Goal: Download file/media

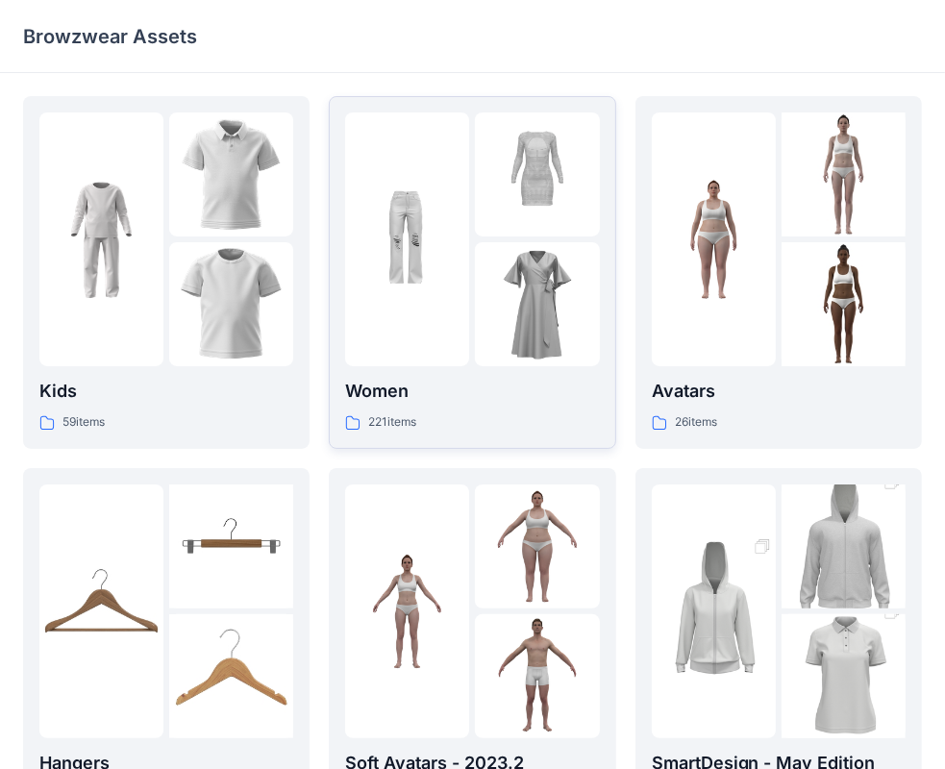
click at [463, 281] on img at bounding box center [407, 240] width 124 height 124
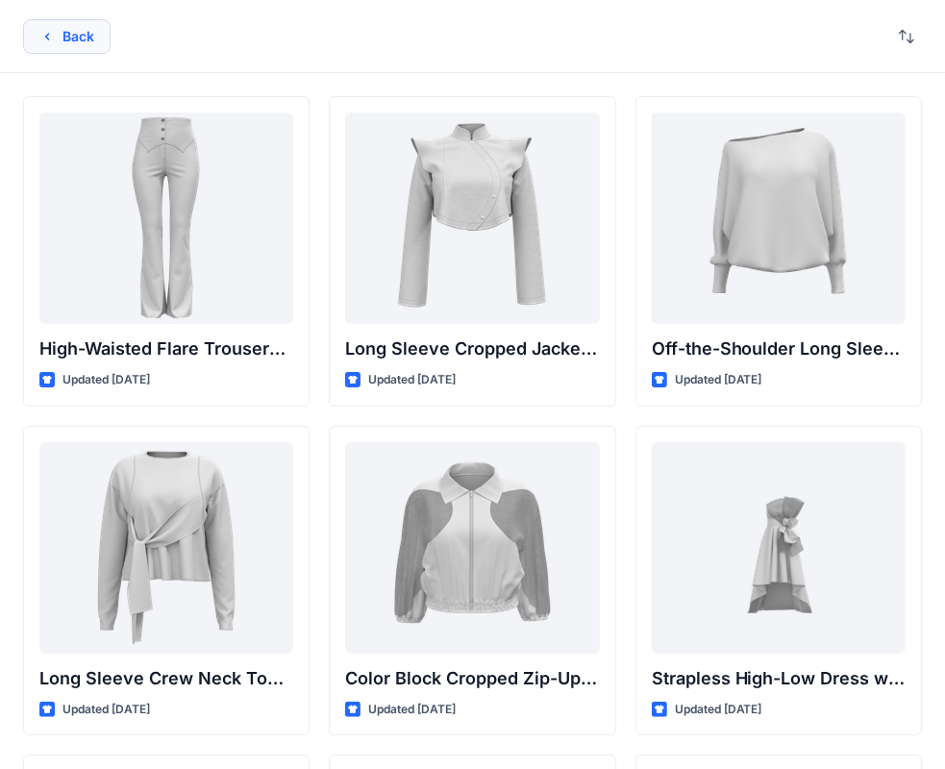
click at [80, 36] on button "Back" at bounding box center [66, 36] width 87 height 35
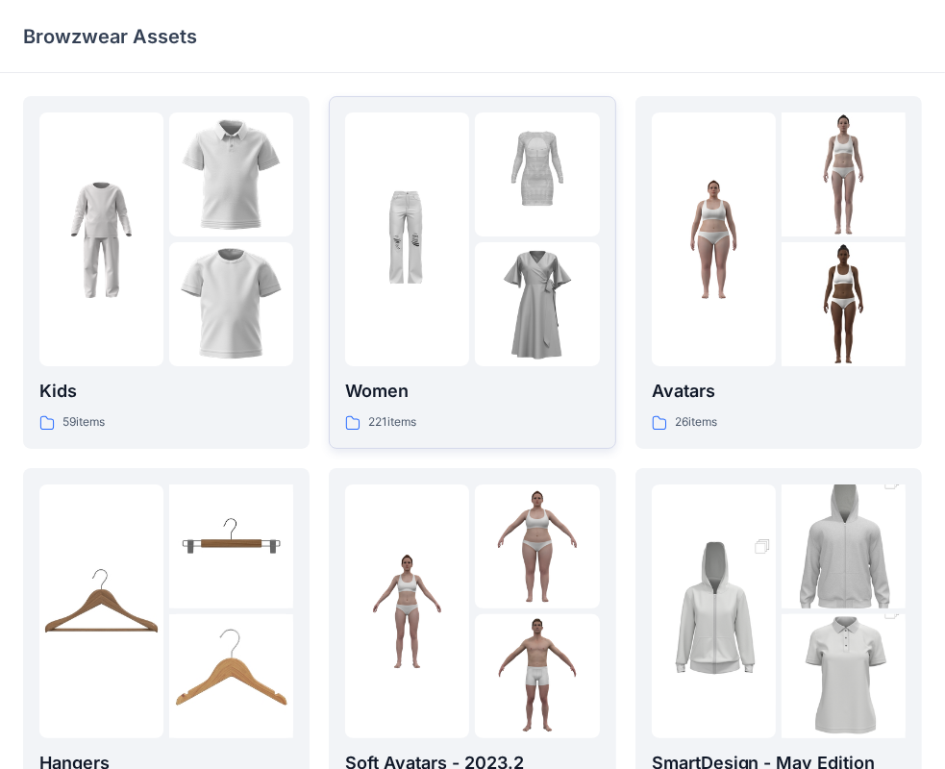
click at [382, 198] on img at bounding box center [407, 240] width 124 height 124
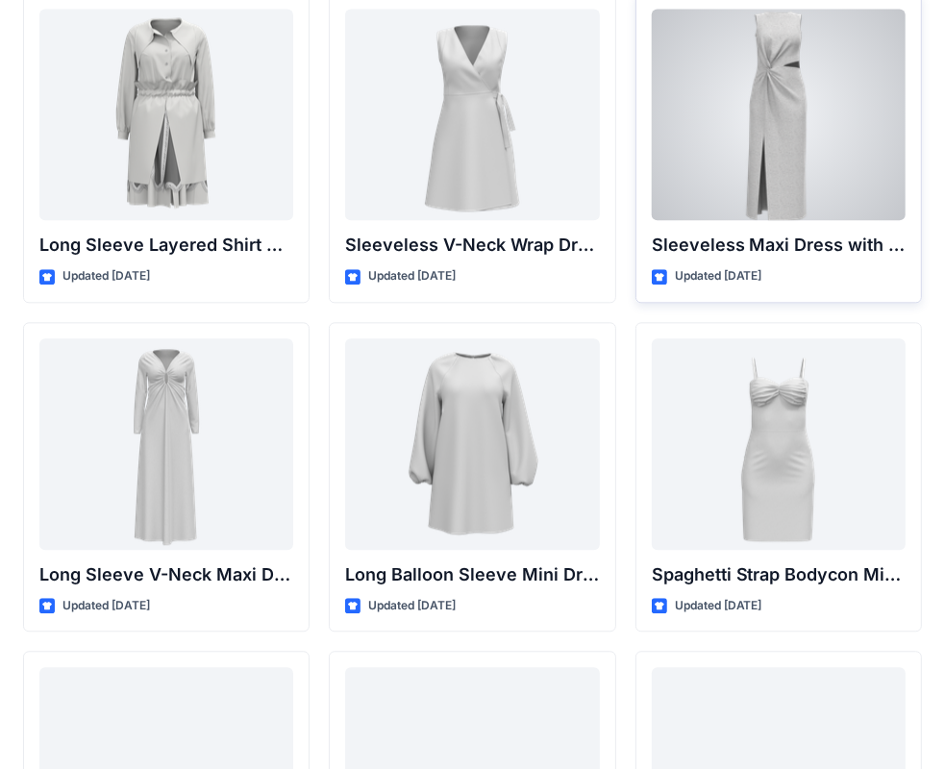
scroll to position [2799, 0]
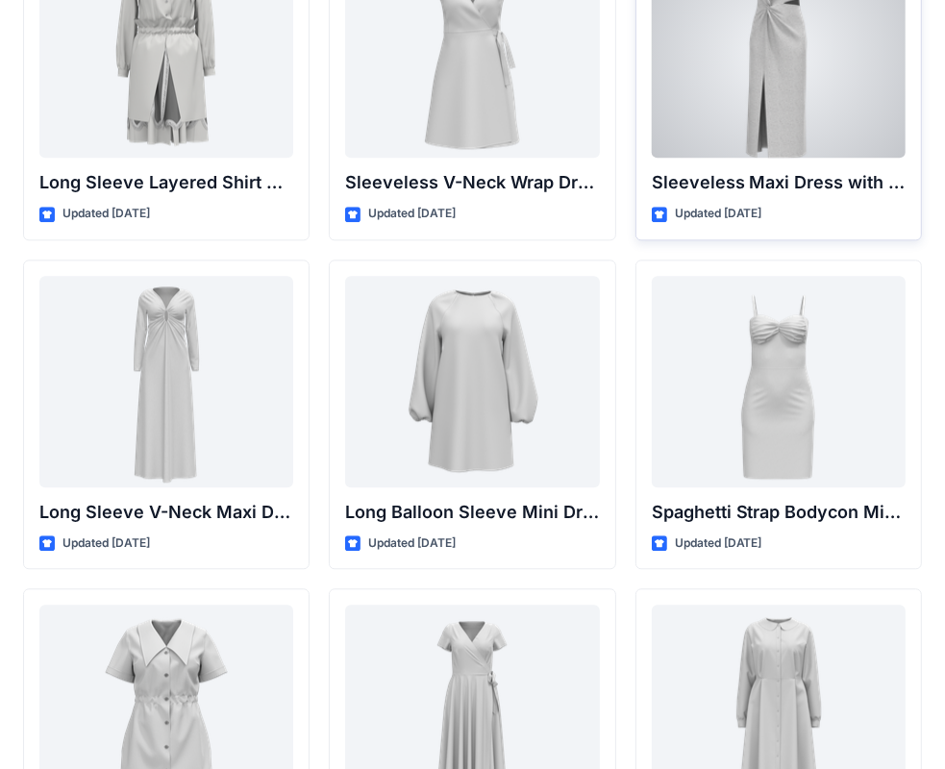
click at [761, 127] on div at bounding box center [779, 51] width 254 height 211
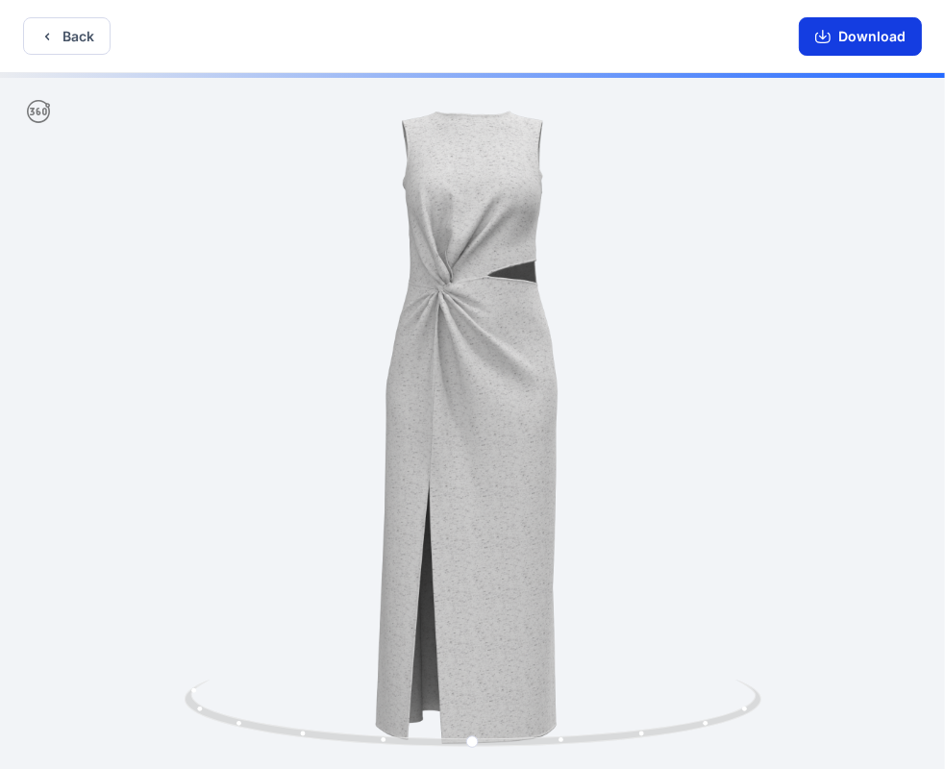
click at [826, 31] on button "Download" at bounding box center [860, 36] width 123 height 38
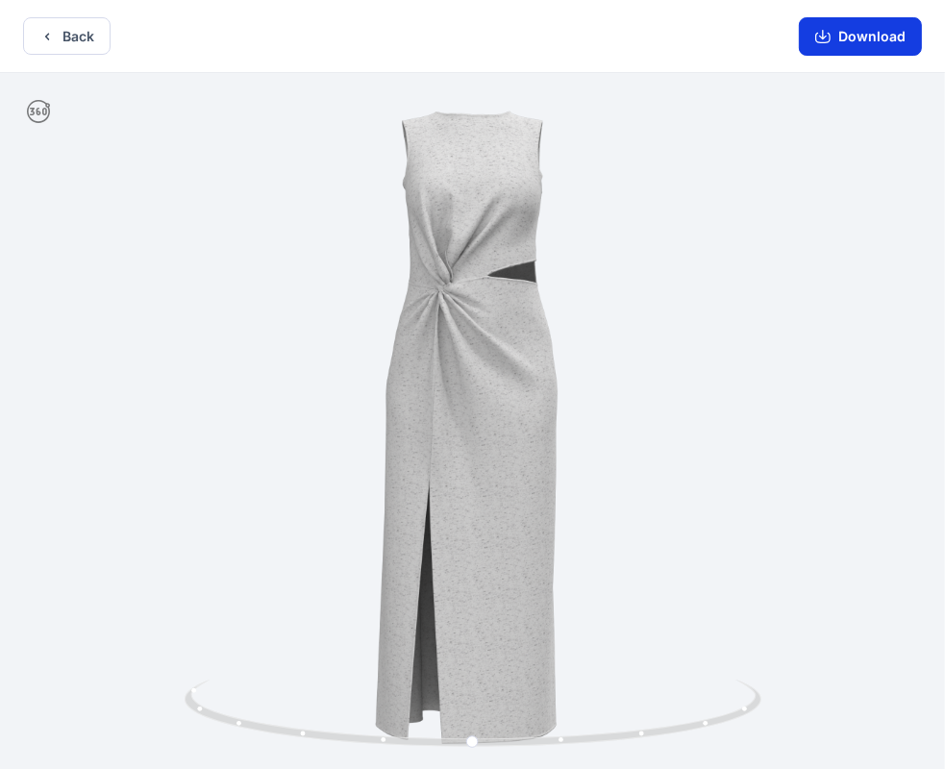
click at [853, 50] on button "Download" at bounding box center [860, 36] width 123 height 38
